Goal: Task Accomplishment & Management: Use online tool/utility

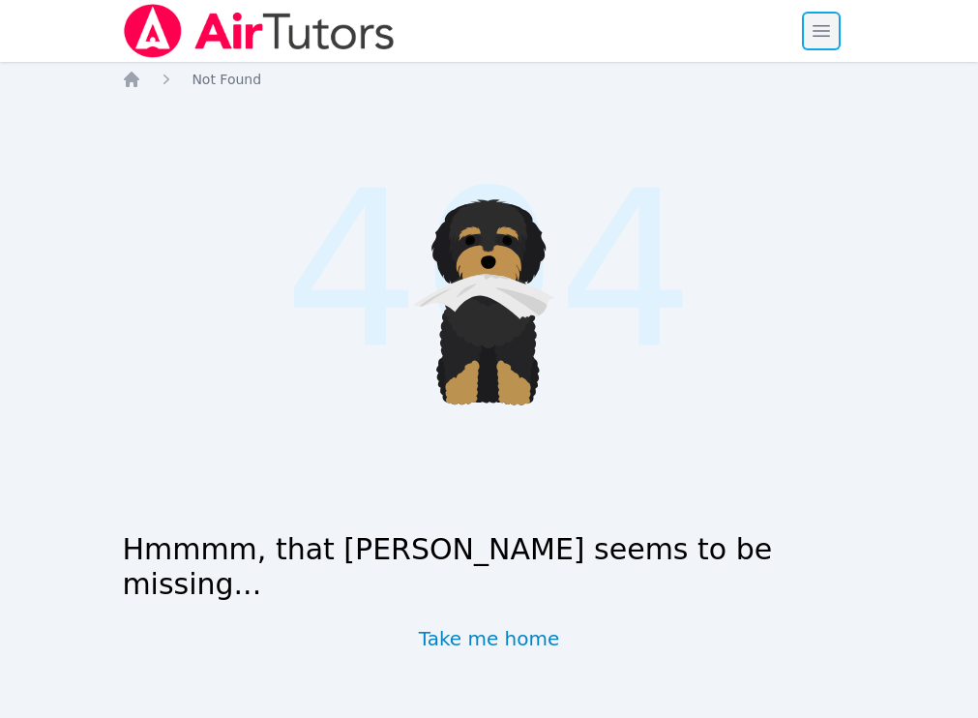
click at [827, 47] on span "button" at bounding box center [821, 31] width 43 height 43
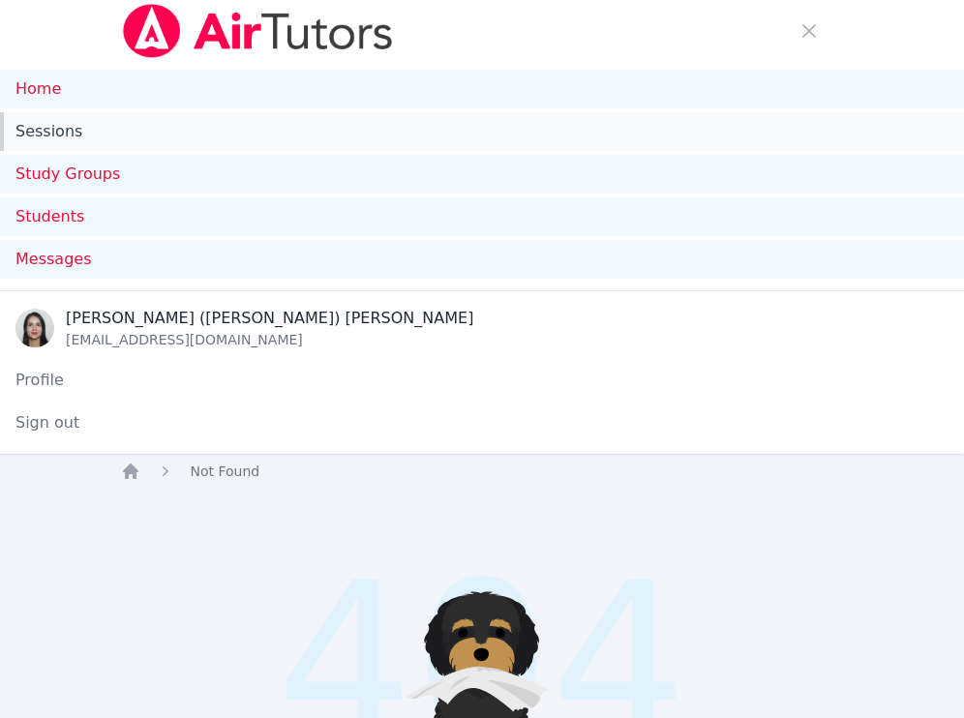
click at [34, 132] on link "Sessions" at bounding box center [482, 131] width 964 height 39
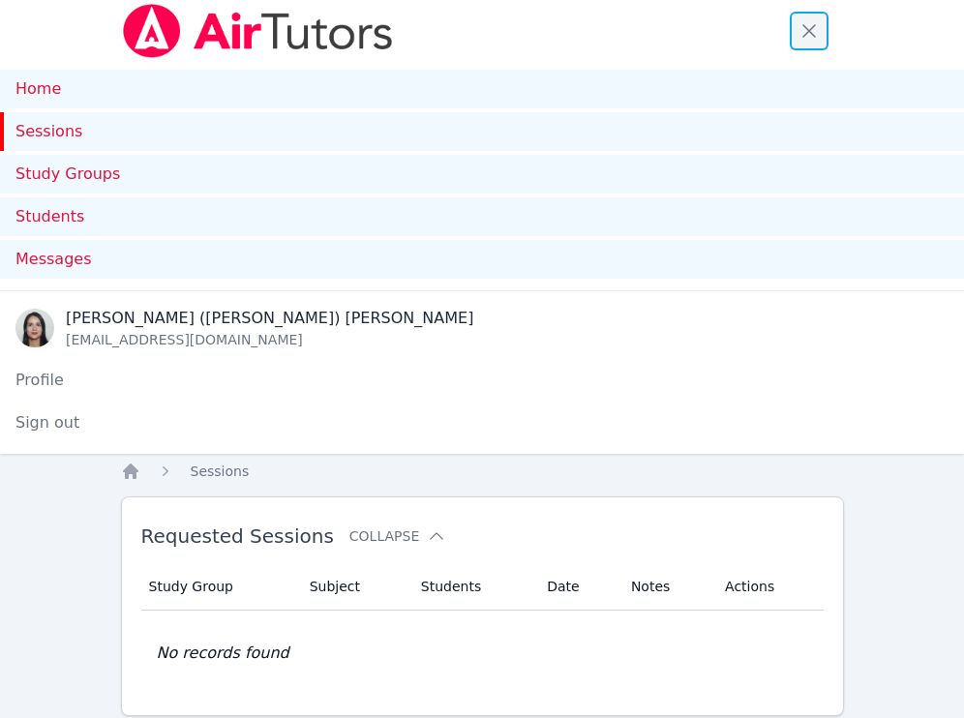
click at [812, 22] on span "button" at bounding box center [809, 31] width 43 height 43
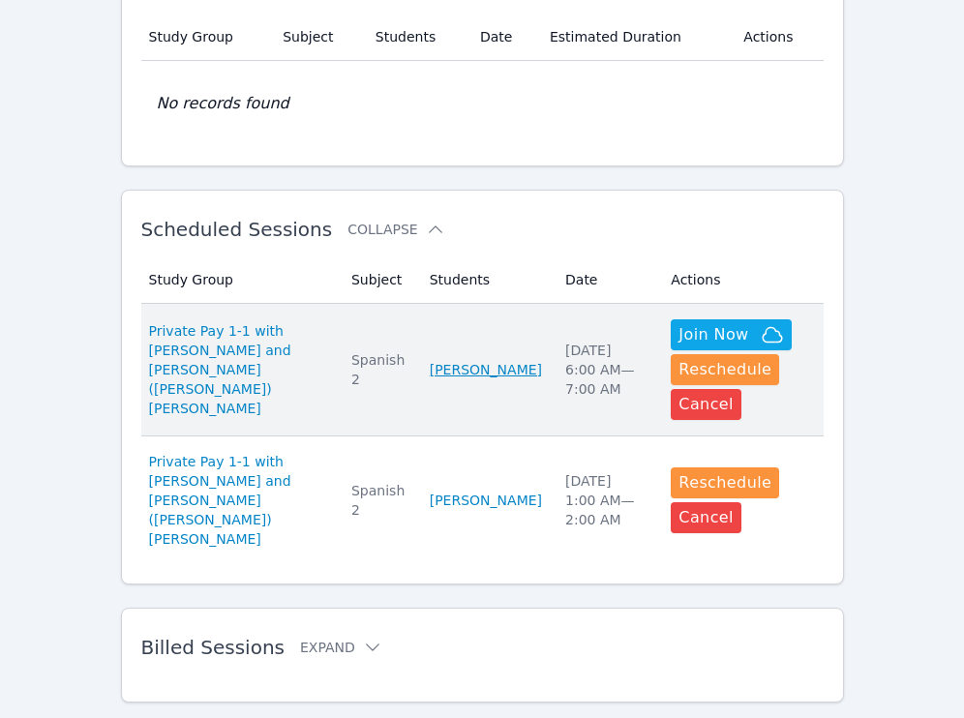
scroll to position [416, 0]
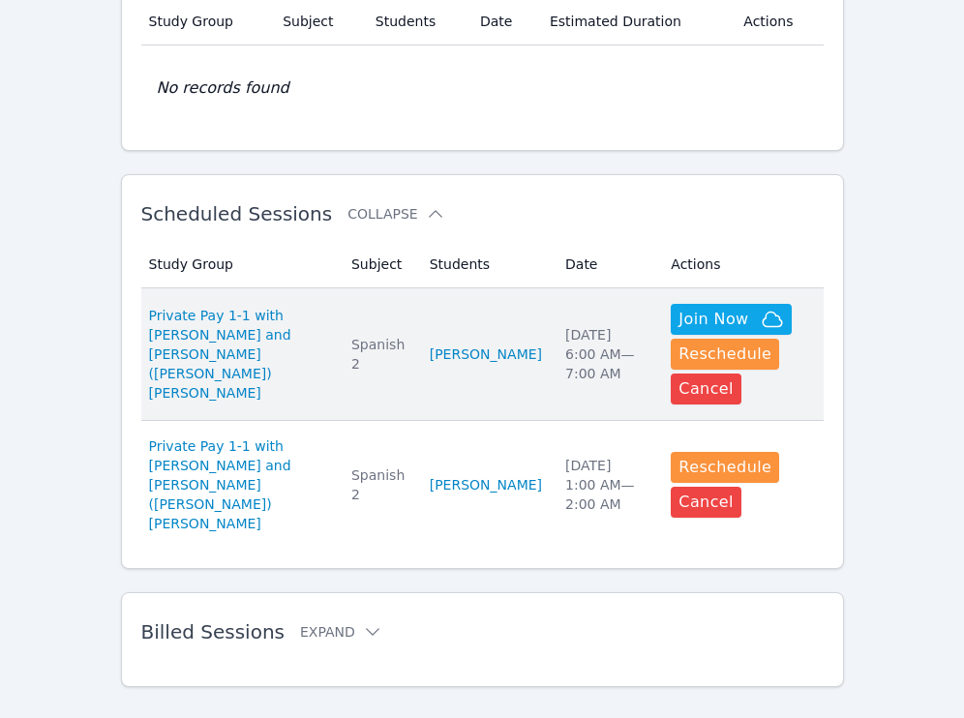
click at [375, 296] on td "Subject Spanish 2" at bounding box center [379, 354] width 78 height 133
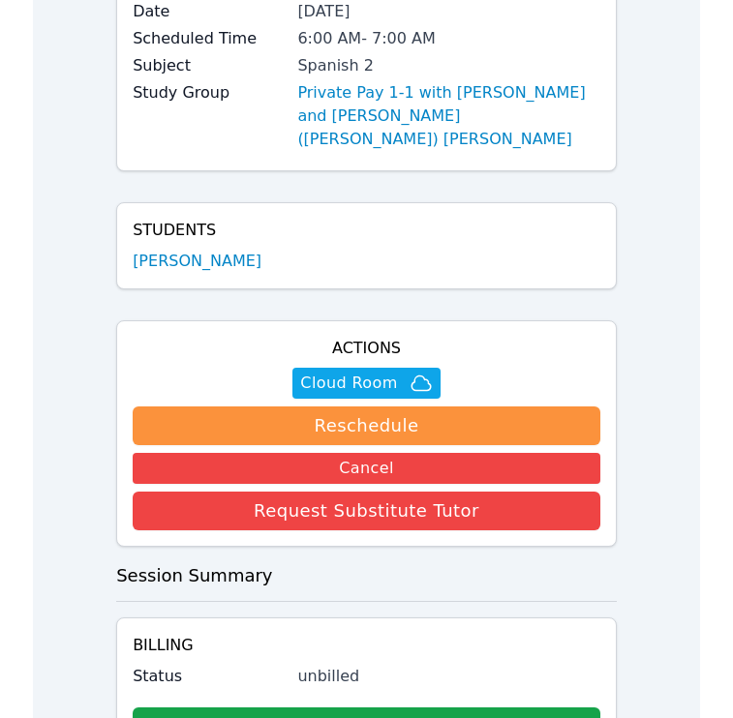
scroll to position [464, 0]
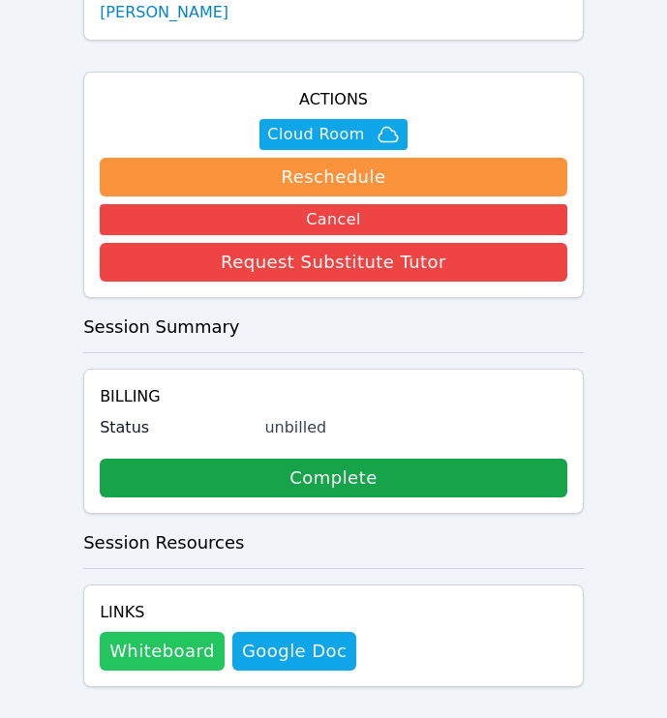
click at [169, 632] on button "Whiteboard" at bounding box center [162, 651] width 125 height 39
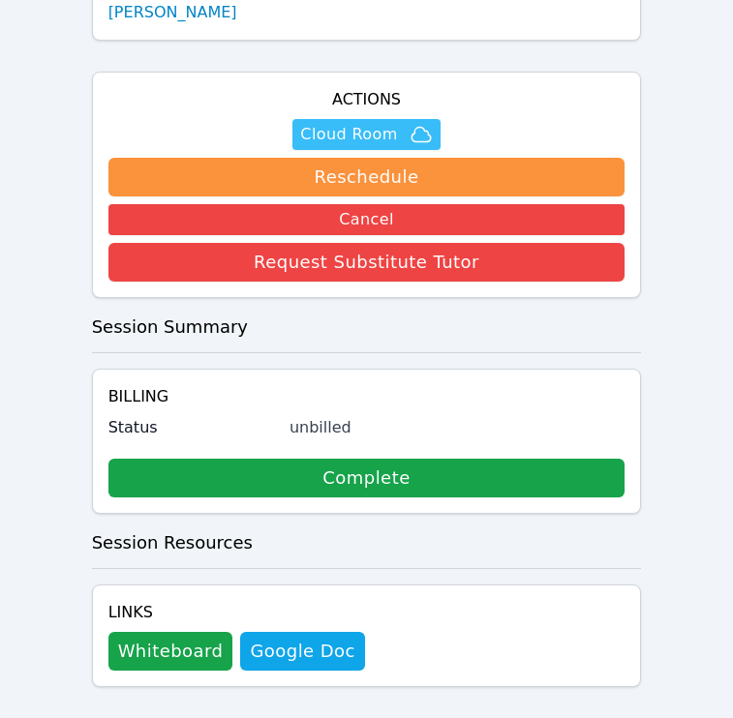
click at [374, 123] on span "Cloud Room" at bounding box center [348, 134] width 97 height 23
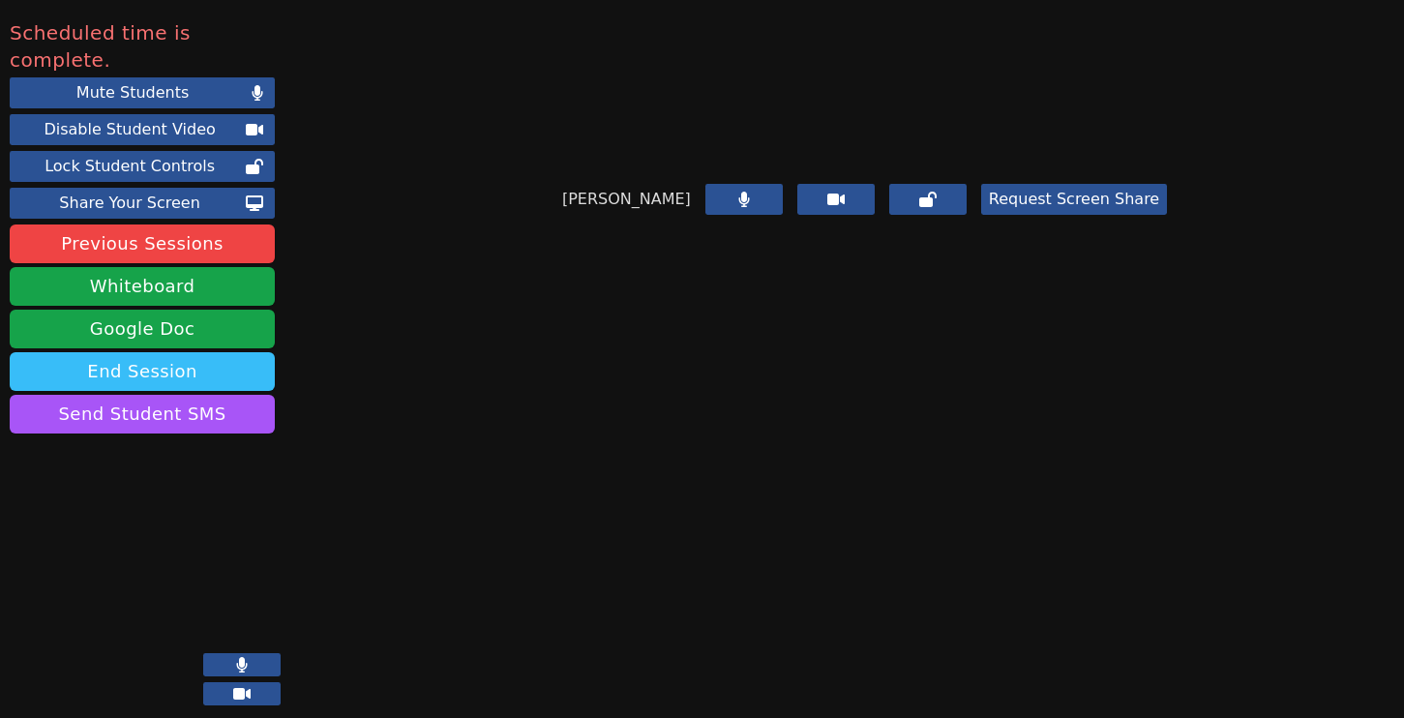
click at [226, 352] on button "End Session" at bounding box center [142, 371] width 265 height 39
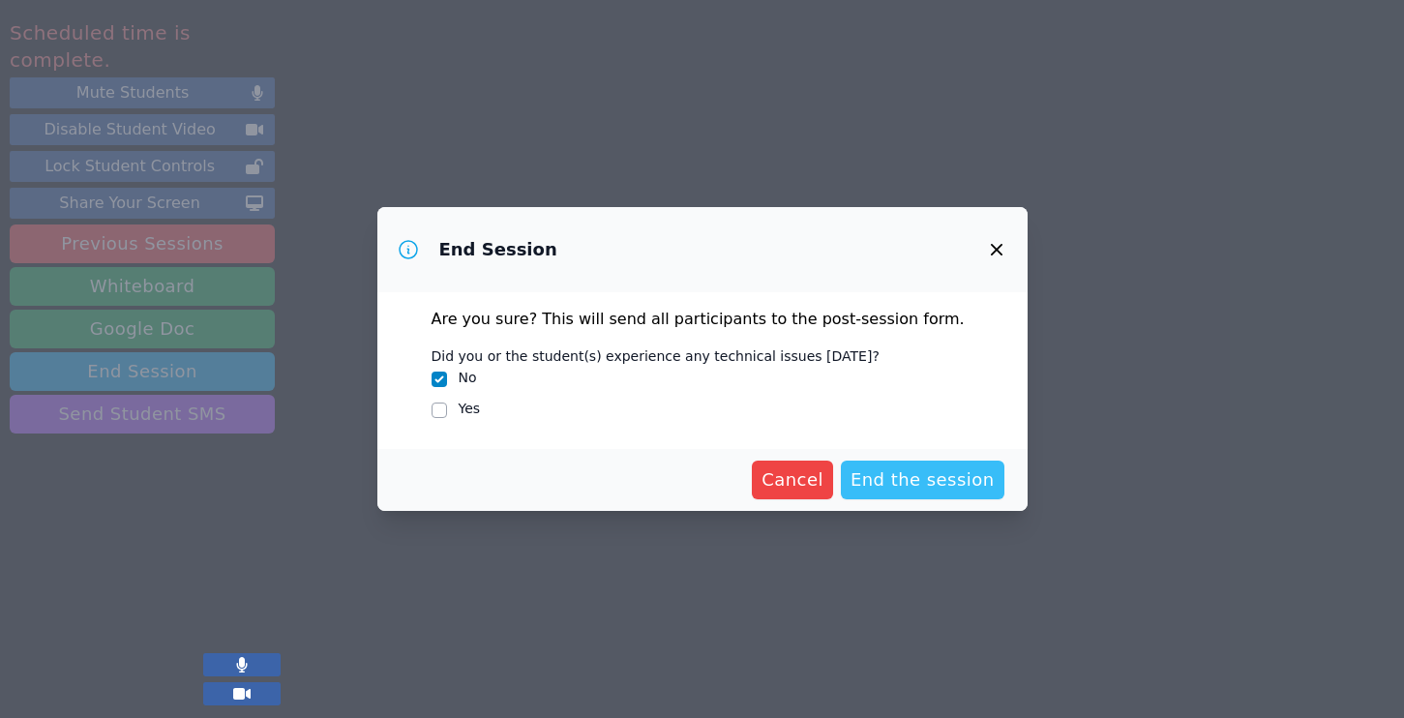
click at [746, 464] on button "End the session" at bounding box center [923, 480] width 164 height 39
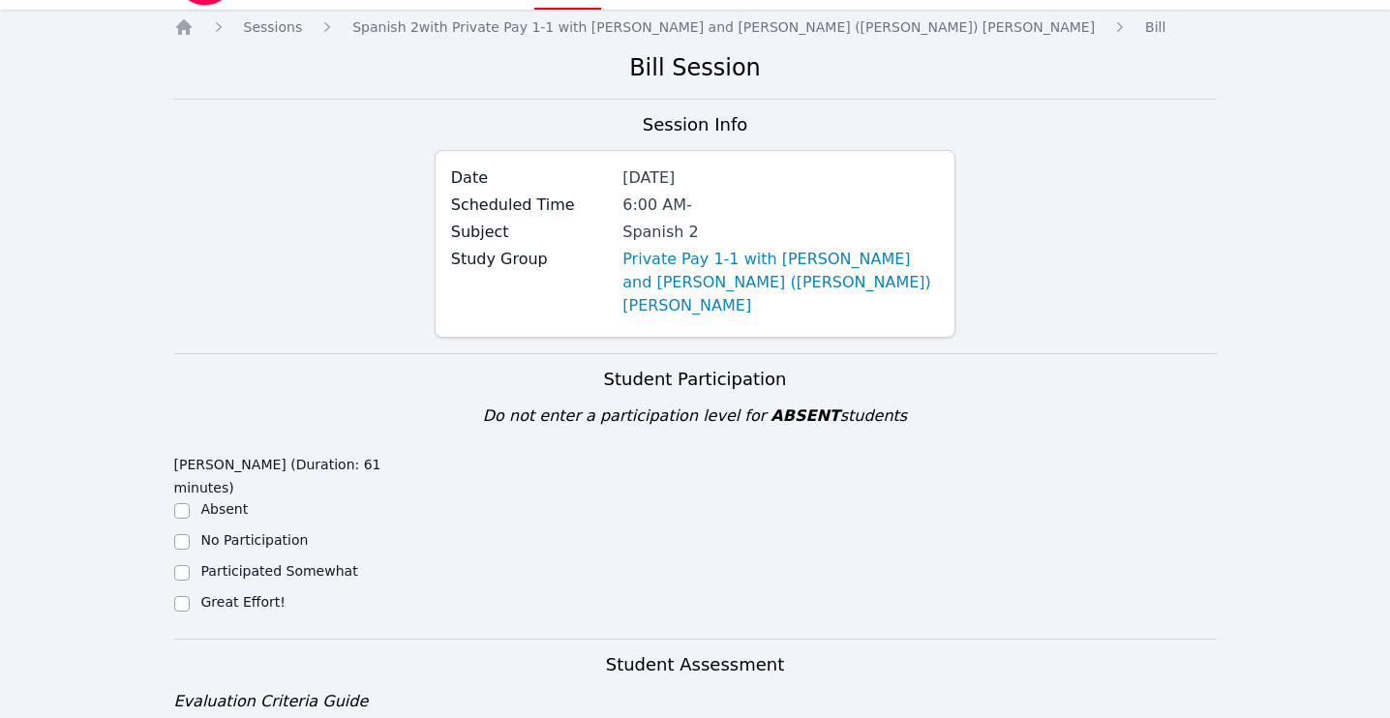
click at [242, 541] on ul "Absent No Participation Participated Somewhat Great Effort!" at bounding box center [304, 557] width 260 height 116
click at [239, 594] on label "Great Effort!" at bounding box center [243, 601] width 84 height 15
click at [190, 596] on input "Great Effort!" at bounding box center [181, 603] width 15 height 15
checkbox input "true"
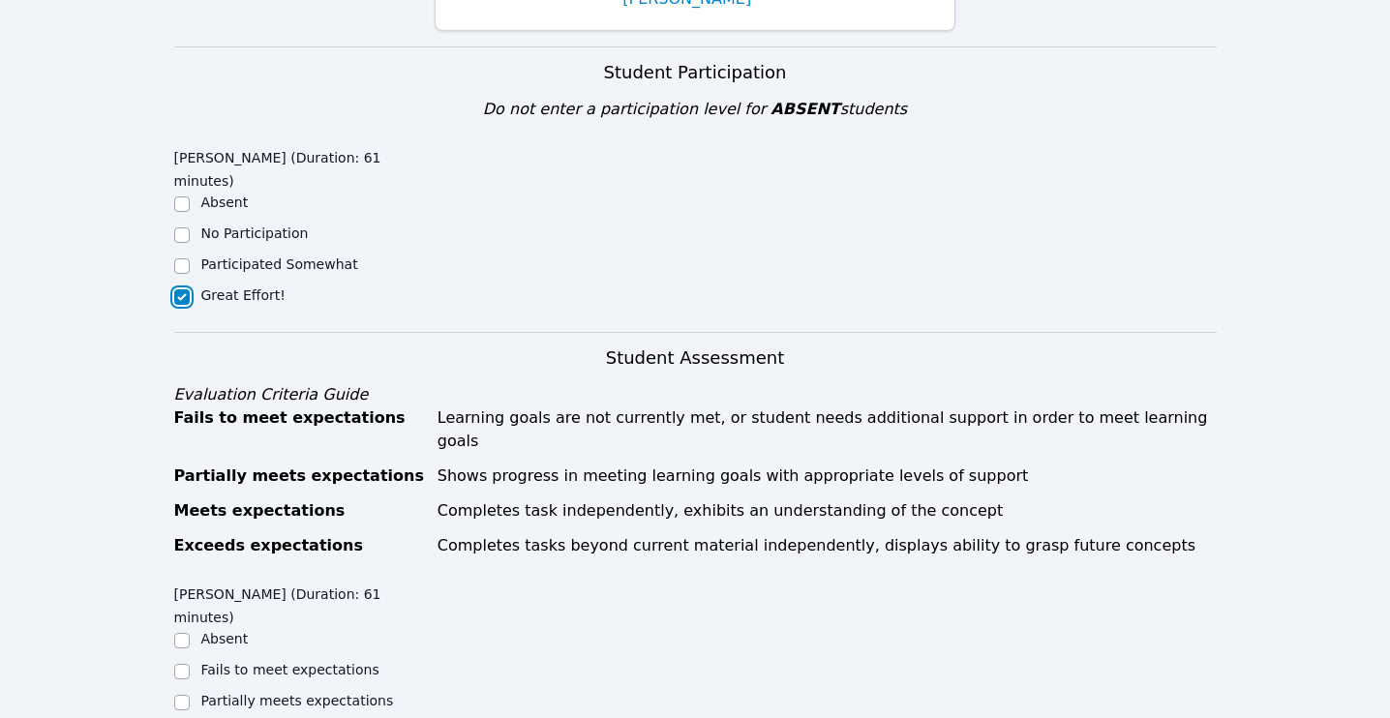
scroll to position [646, 0]
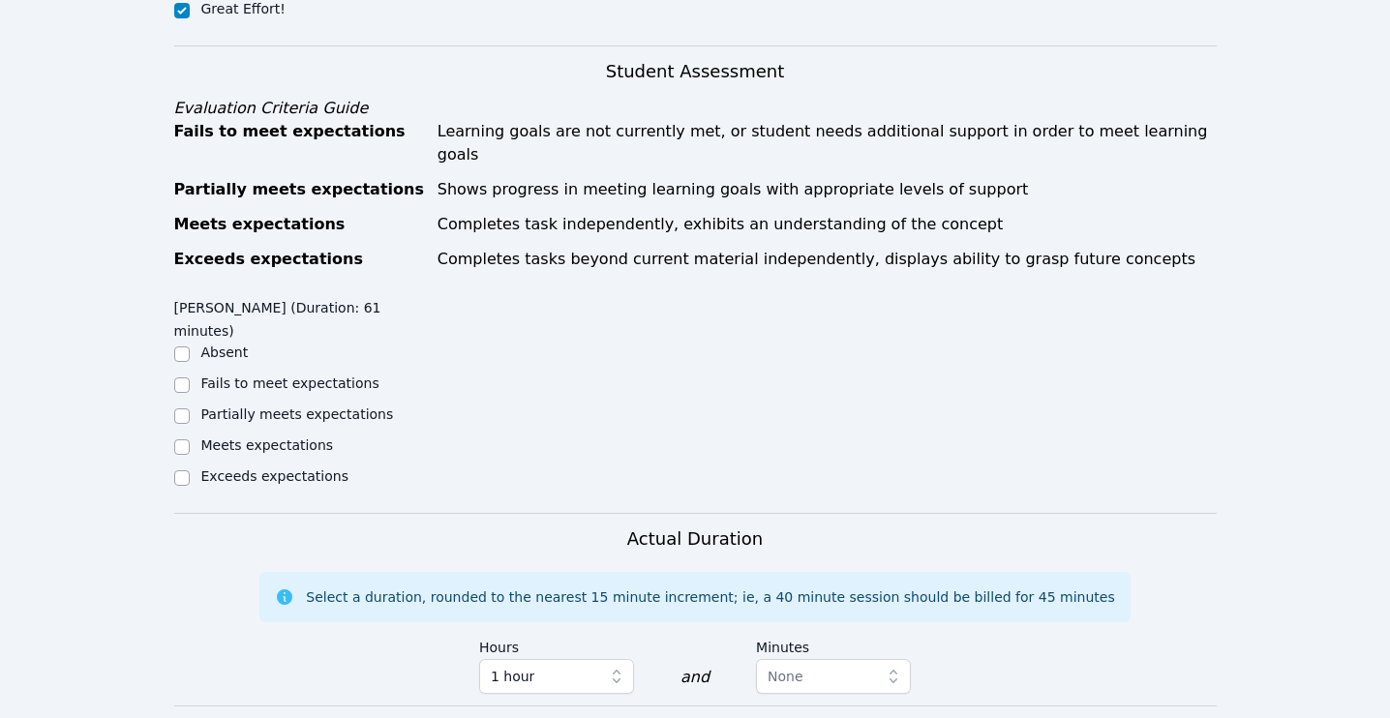
click at [260, 437] on label "Meets expectations" at bounding box center [267, 444] width 133 height 15
click at [190, 439] on input "Meets expectations" at bounding box center [181, 446] width 15 height 15
checkbox input "true"
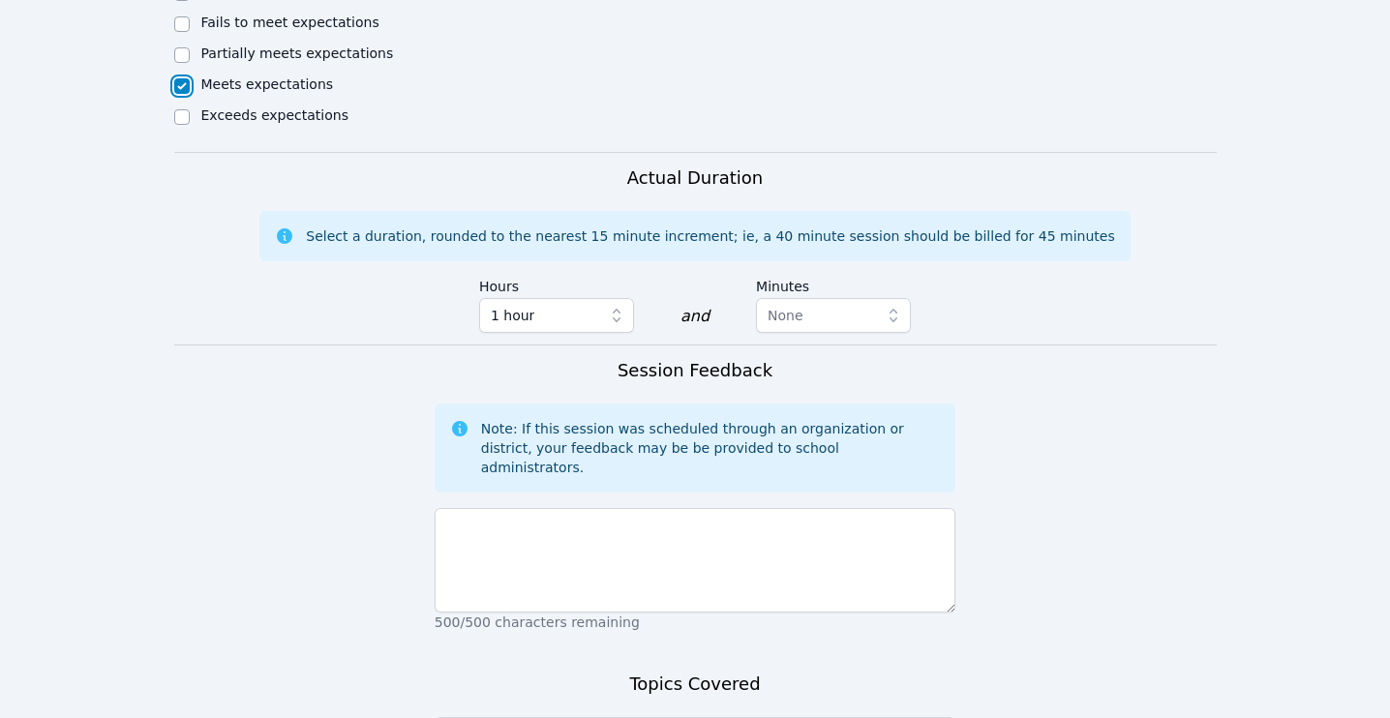
scroll to position [1177, 0]
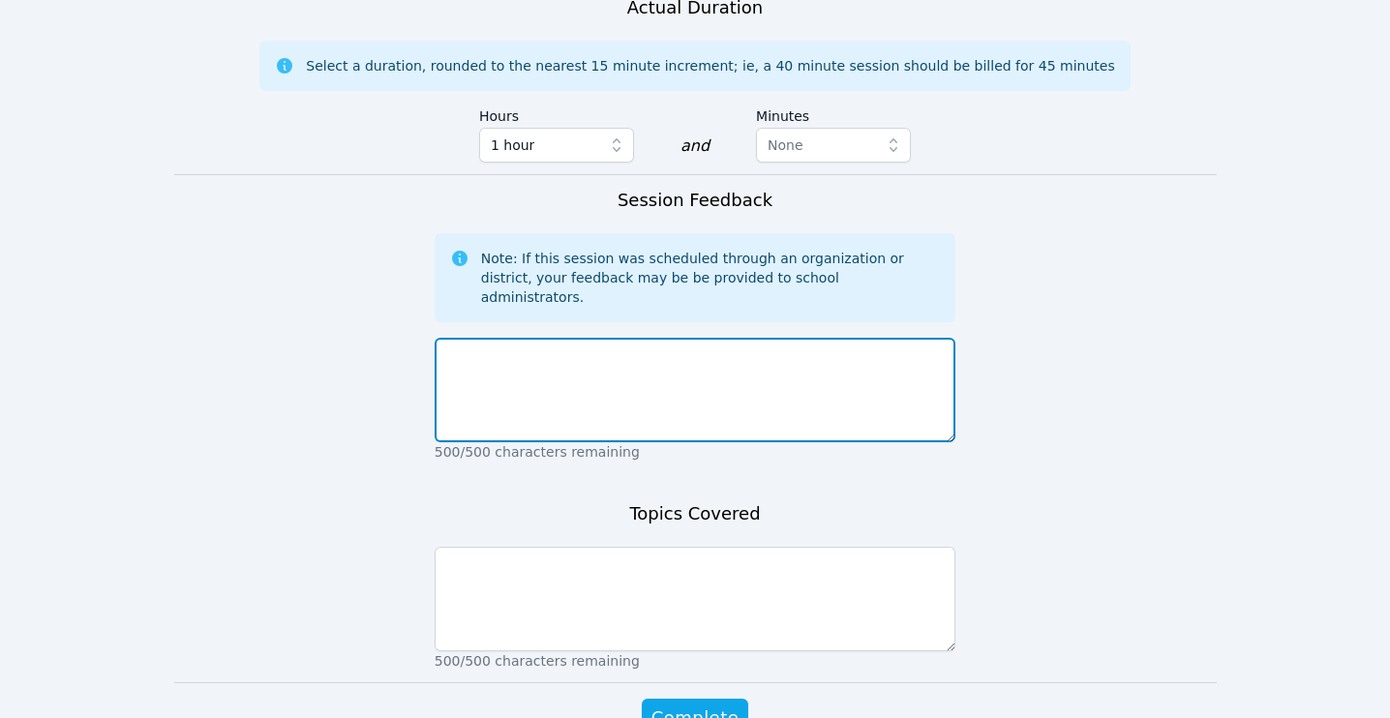
click at [593, 338] on textarea at bounding box center [696, 390] width 522 height 105
type textarea "W"
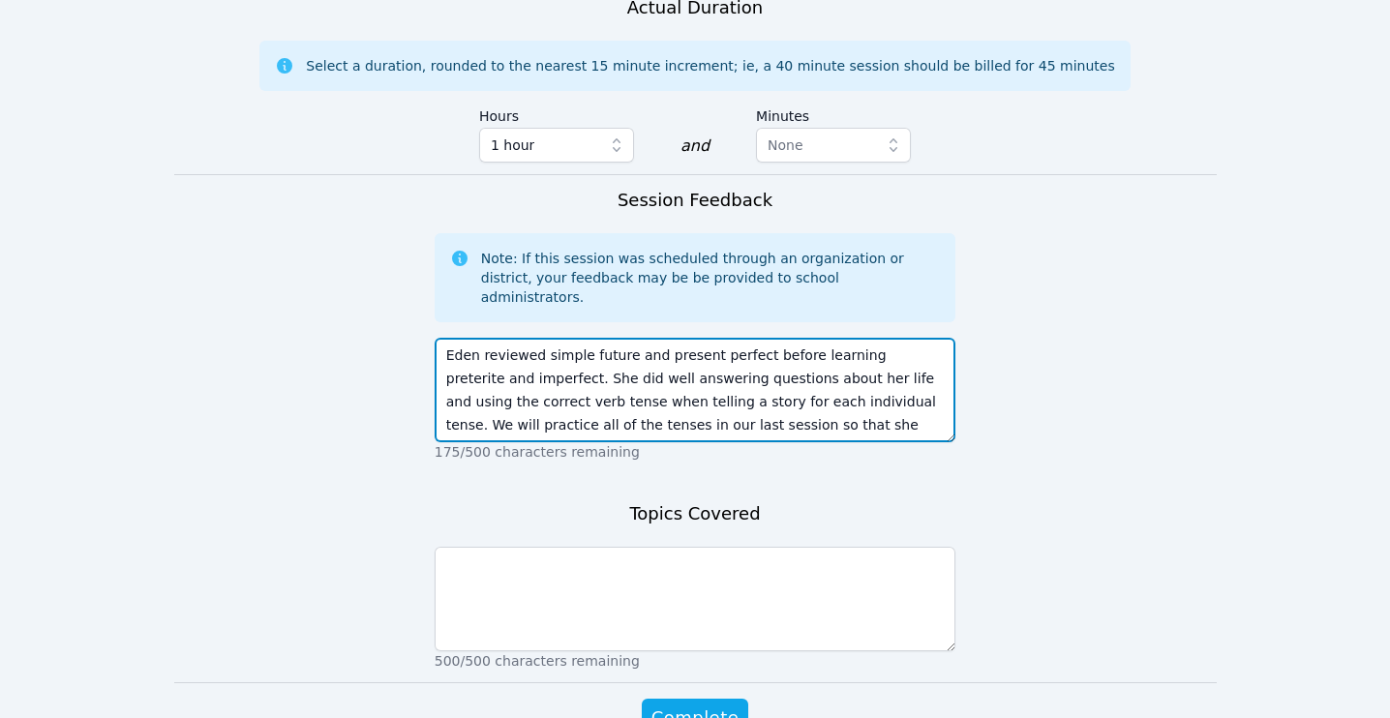
scroll to position [14, 0]
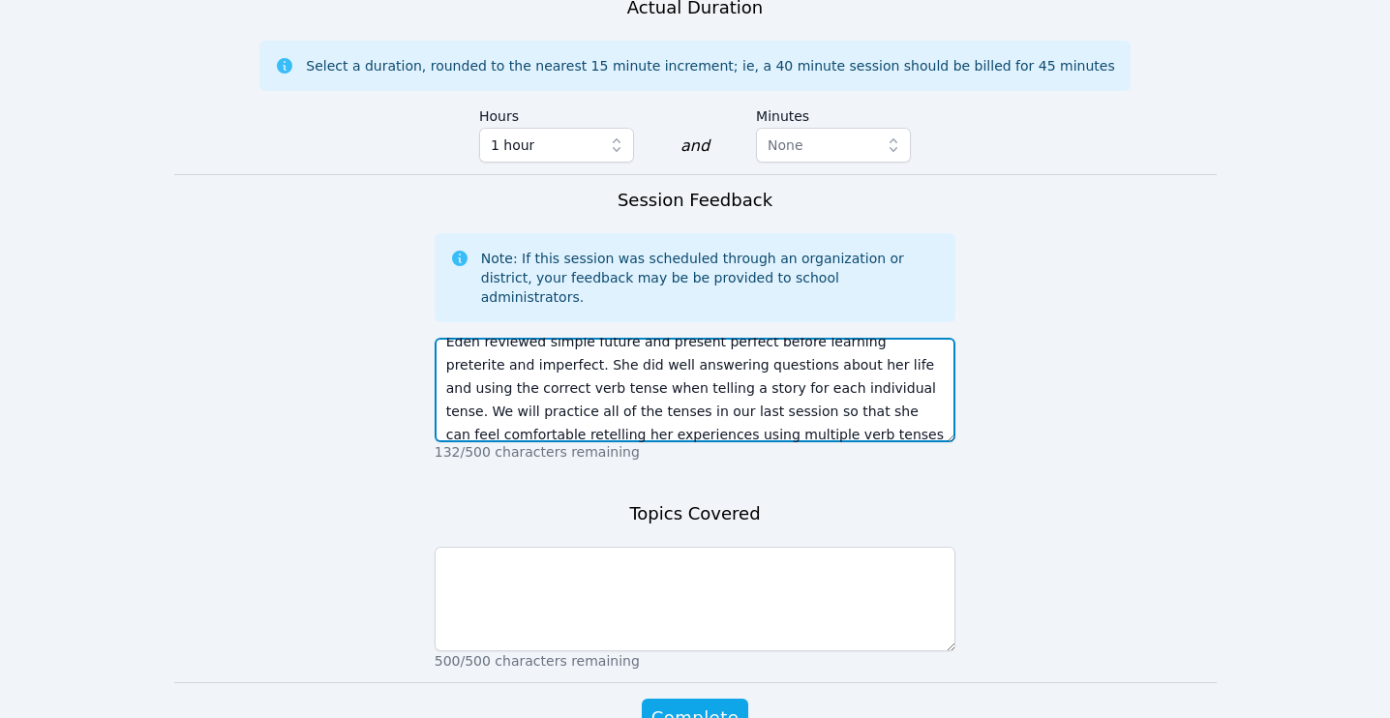
click at [596, 338] on textarea "Eden reviewed simple future and present perfect before learning preterite and i…" at bounding box center [696, 390] width 522 height 105
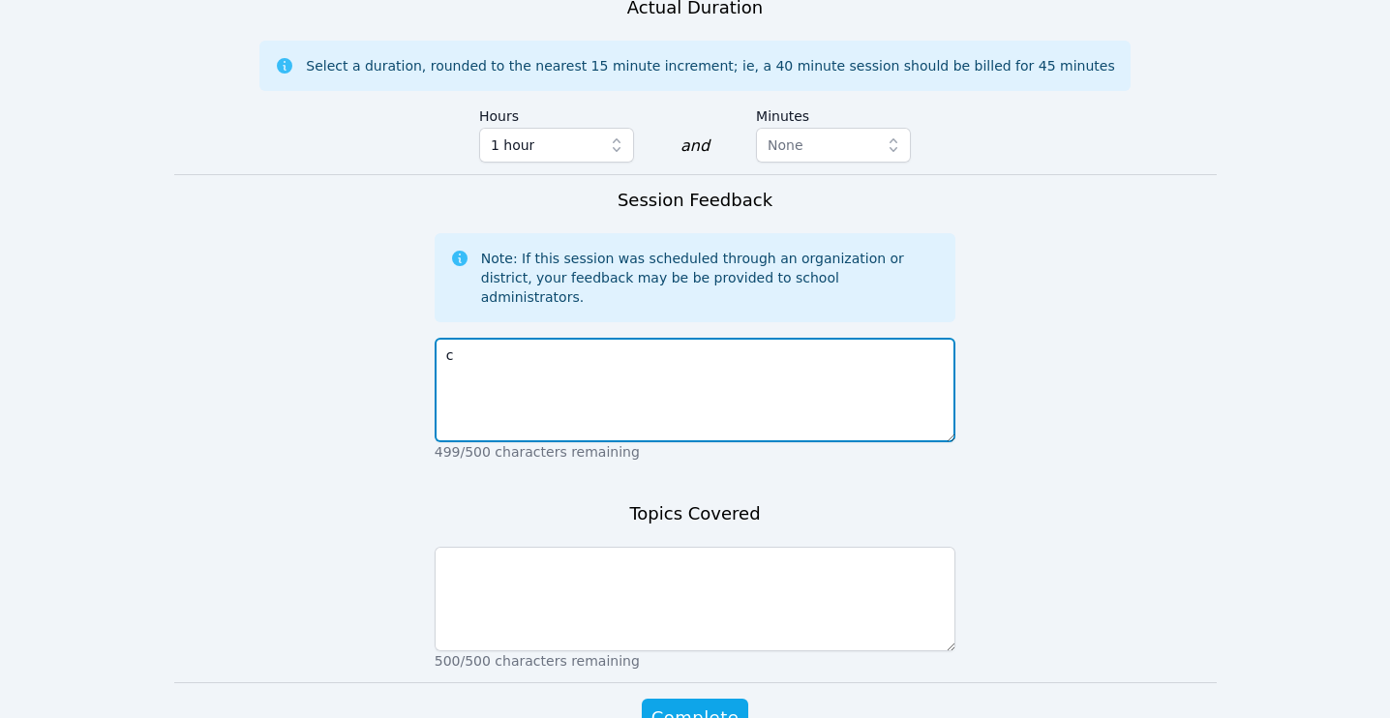
scroll to position [0, 0]
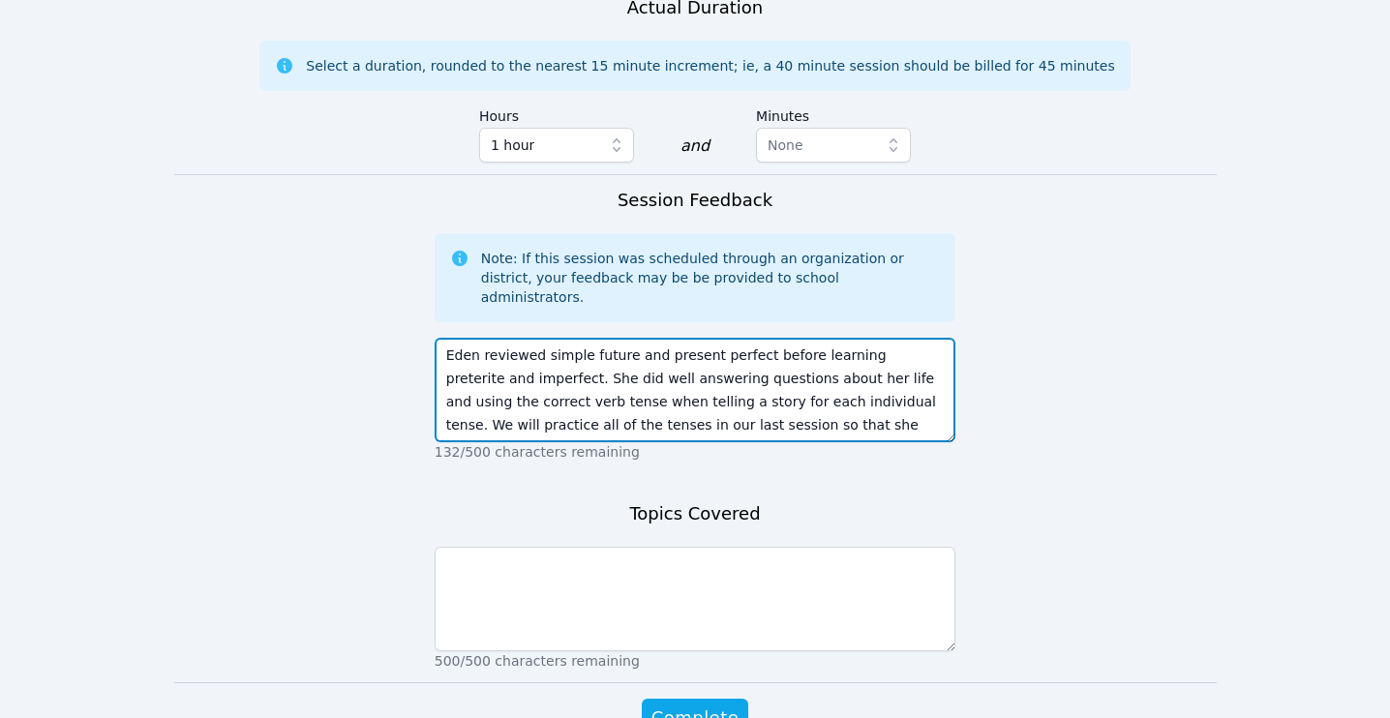
type textarea "Eden reviewed simple future and present perfect before learning preterite and i…"
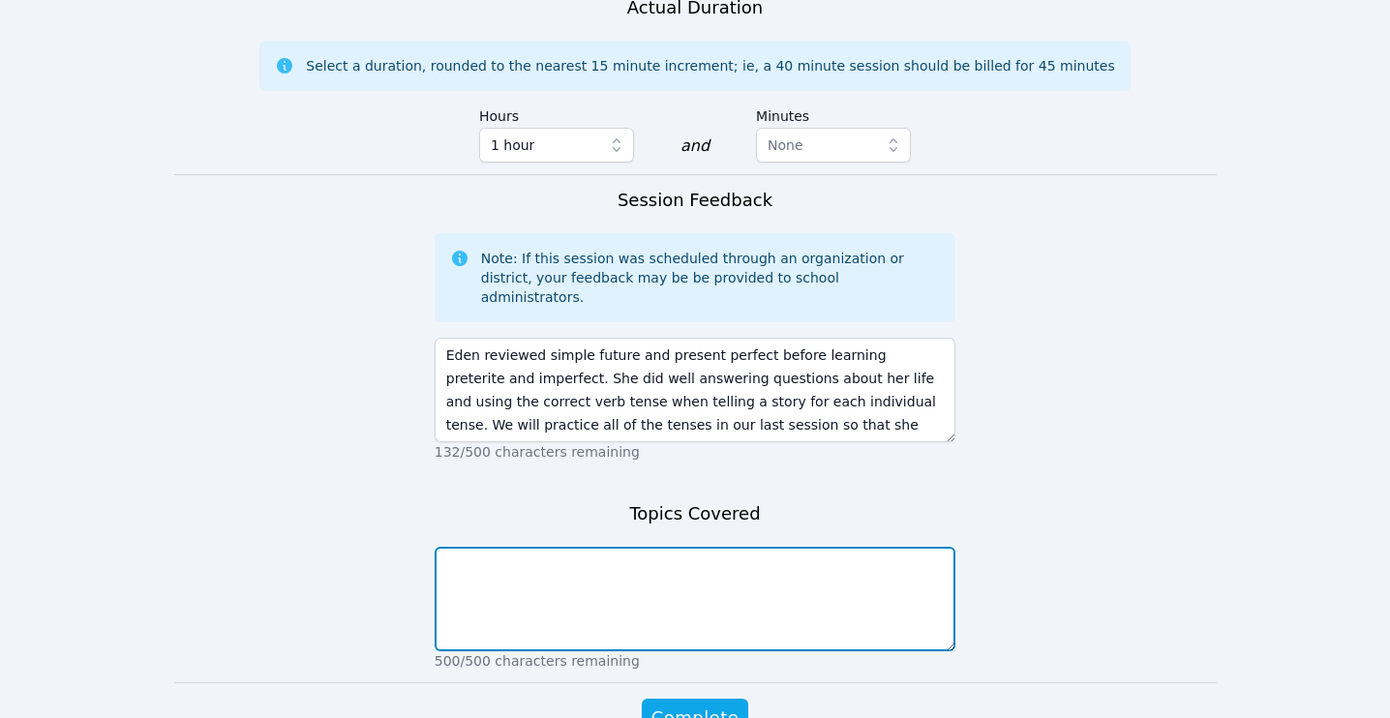
click at [590, 547] on textarea at bounding box center [696, 599] width 522 height 105
paste textarea "Eden reviewed simple future and present perfect before learning preterite and i…"
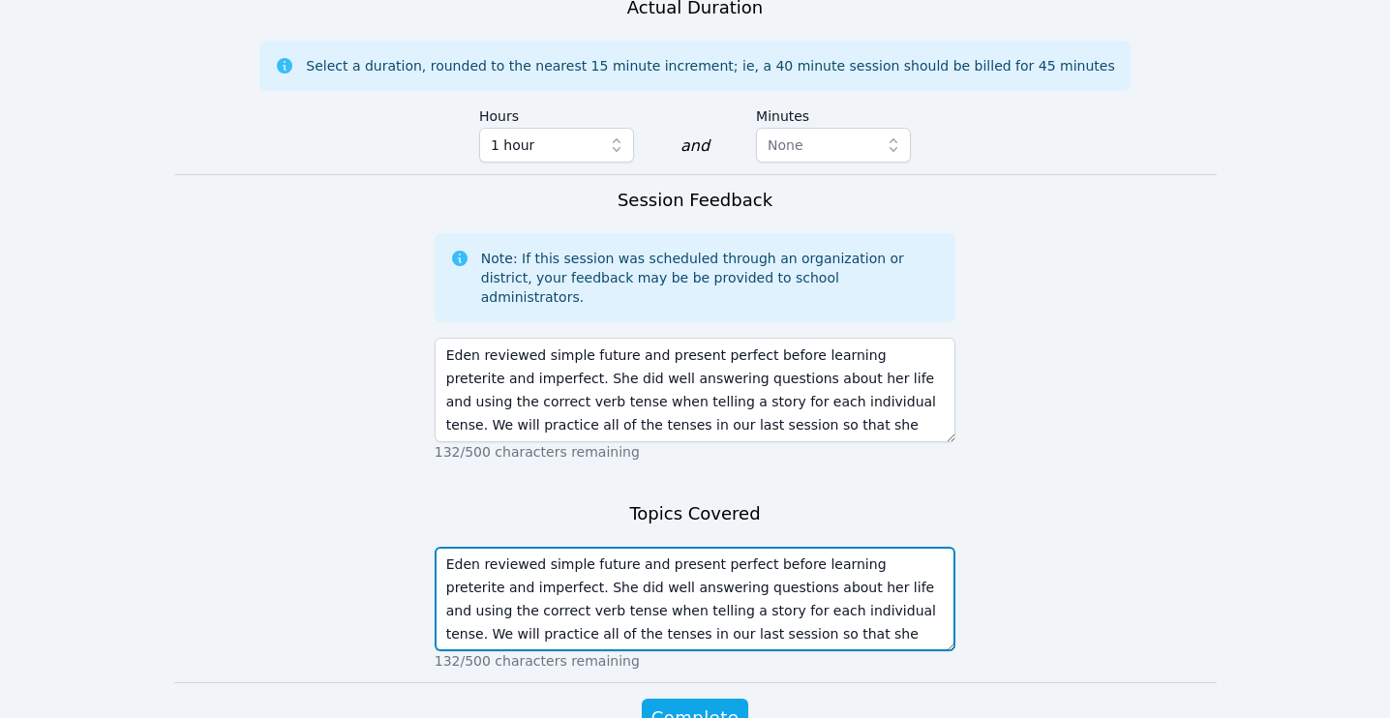
scroll to position [14, 0]
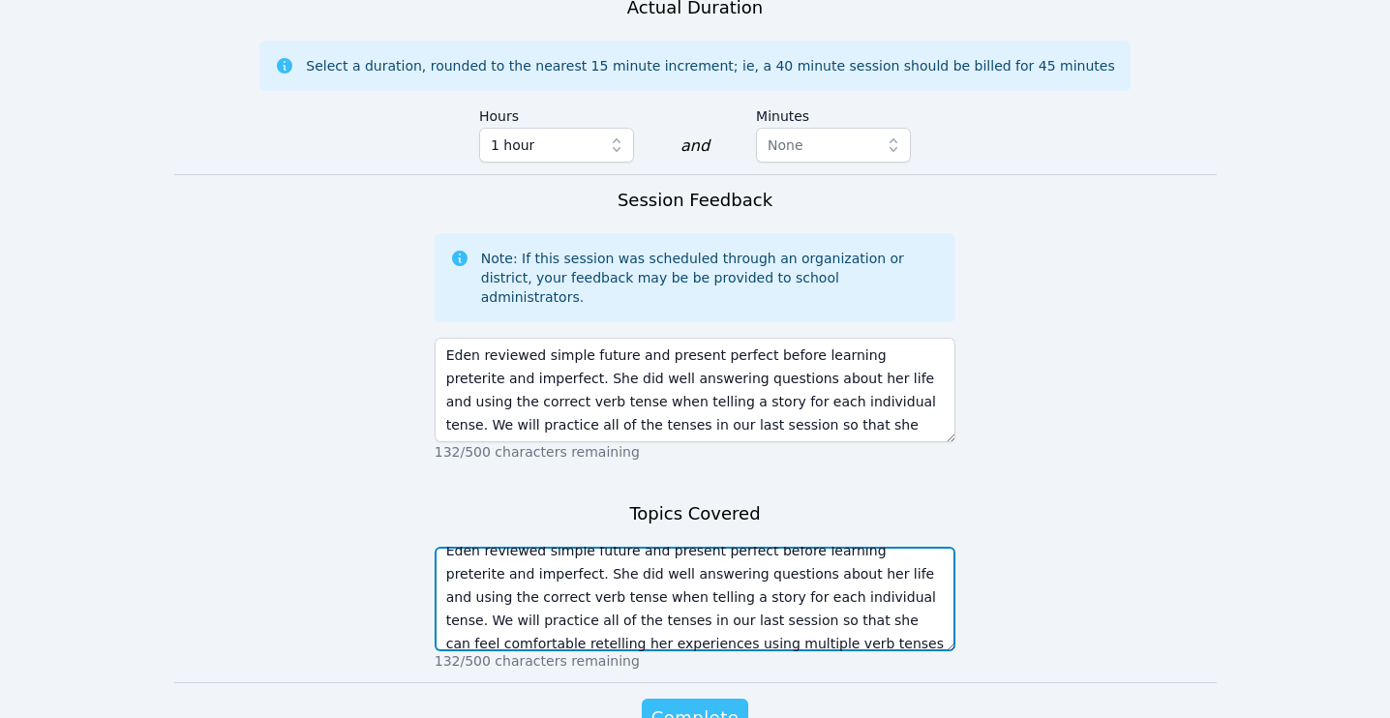
type textarea "Eden reviewed simple future and present perfect before learning preterite and i…"
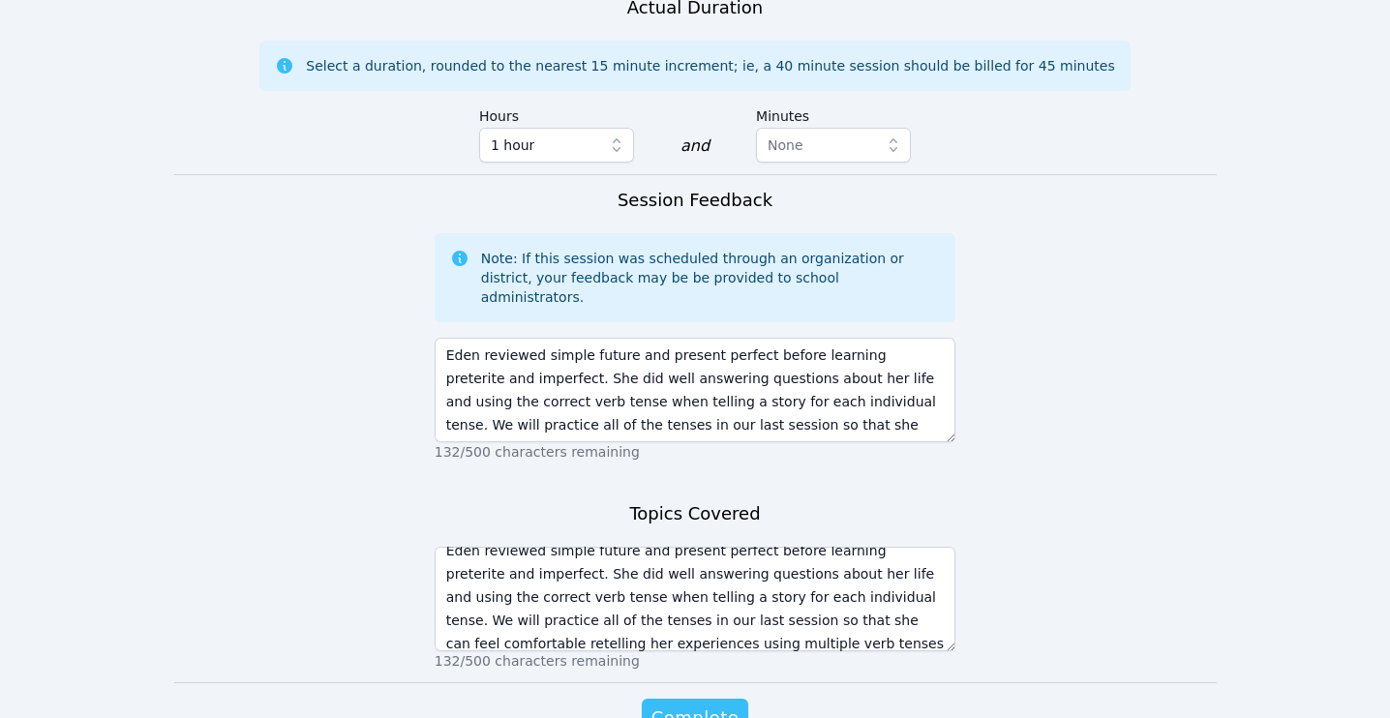
click at [705, 705] on span "Complete" at bounding box center [694, 718] width 87 height 27
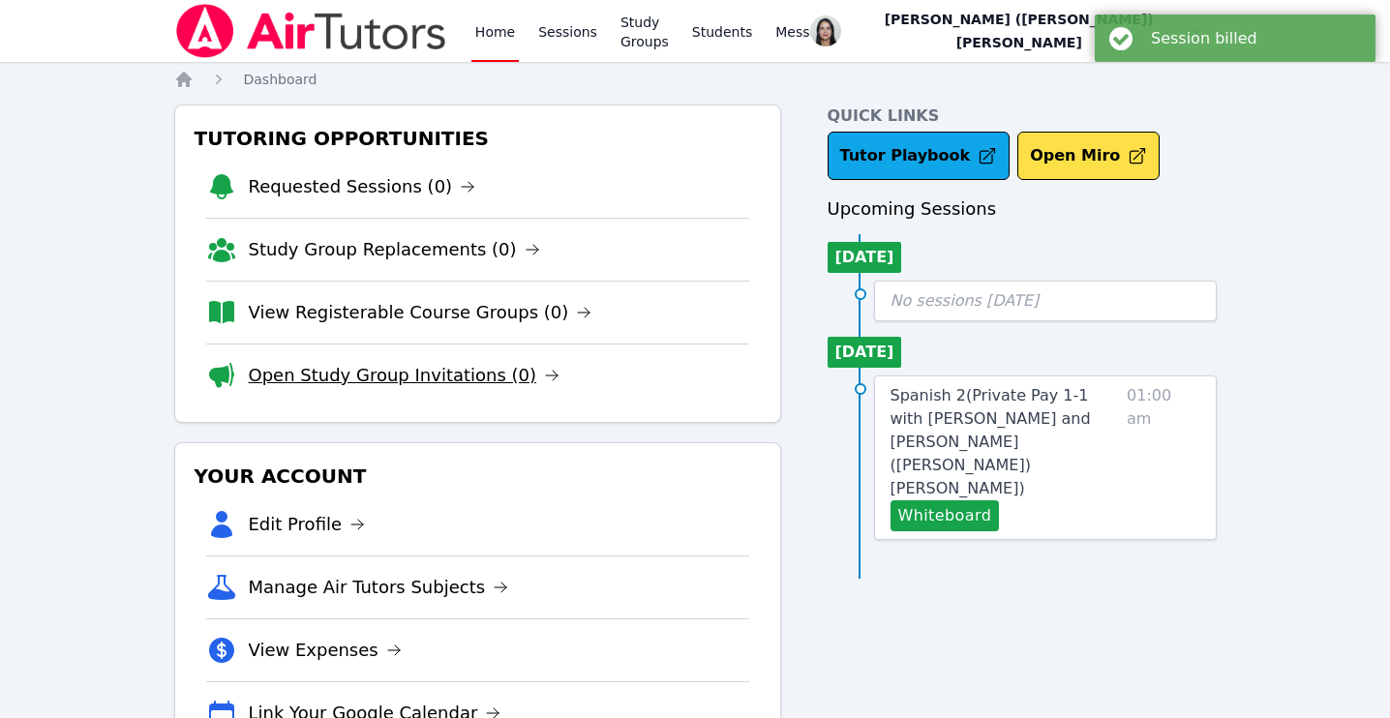
click at [432, 377] on link "Open Study Group Invitations (0)" at bounding box center [405, 375] width 312 height 27
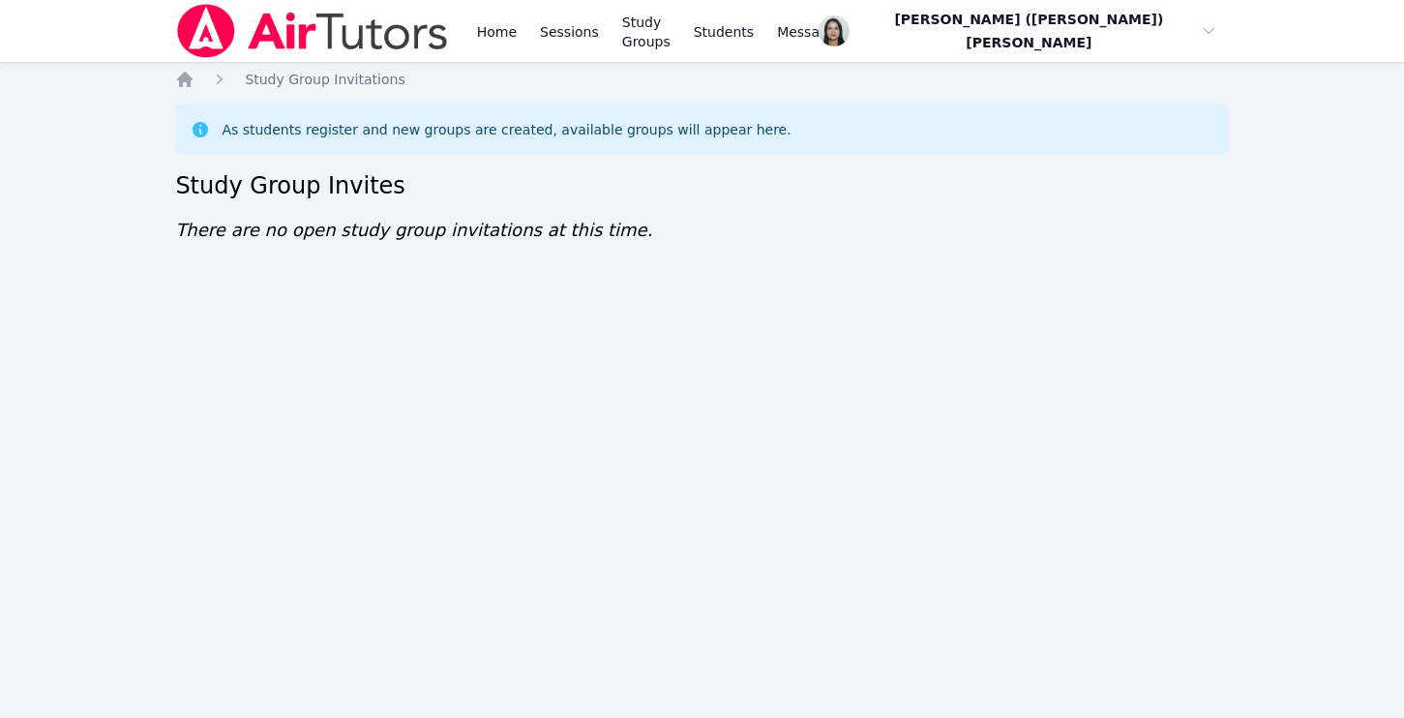
click at [609, 49] on div "Home Sessions Study Groups Students Messages" at bounding box center [660, 31] width 375 height 62
click at [581, 45] on link "Sessions" at bounding box center [569, 31] width 67 height 62
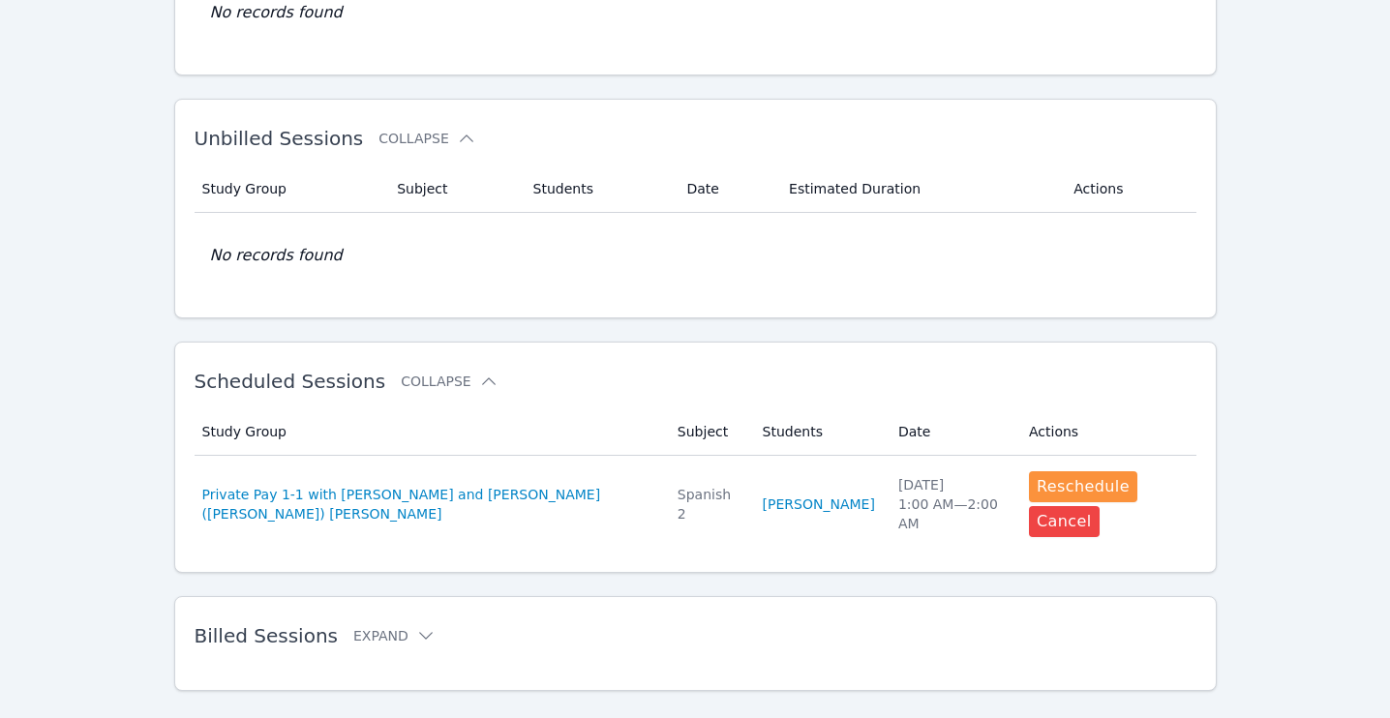
scroll to position [284, 0]
